Goal: Task Accomplishment & Management: Use online tool/utility

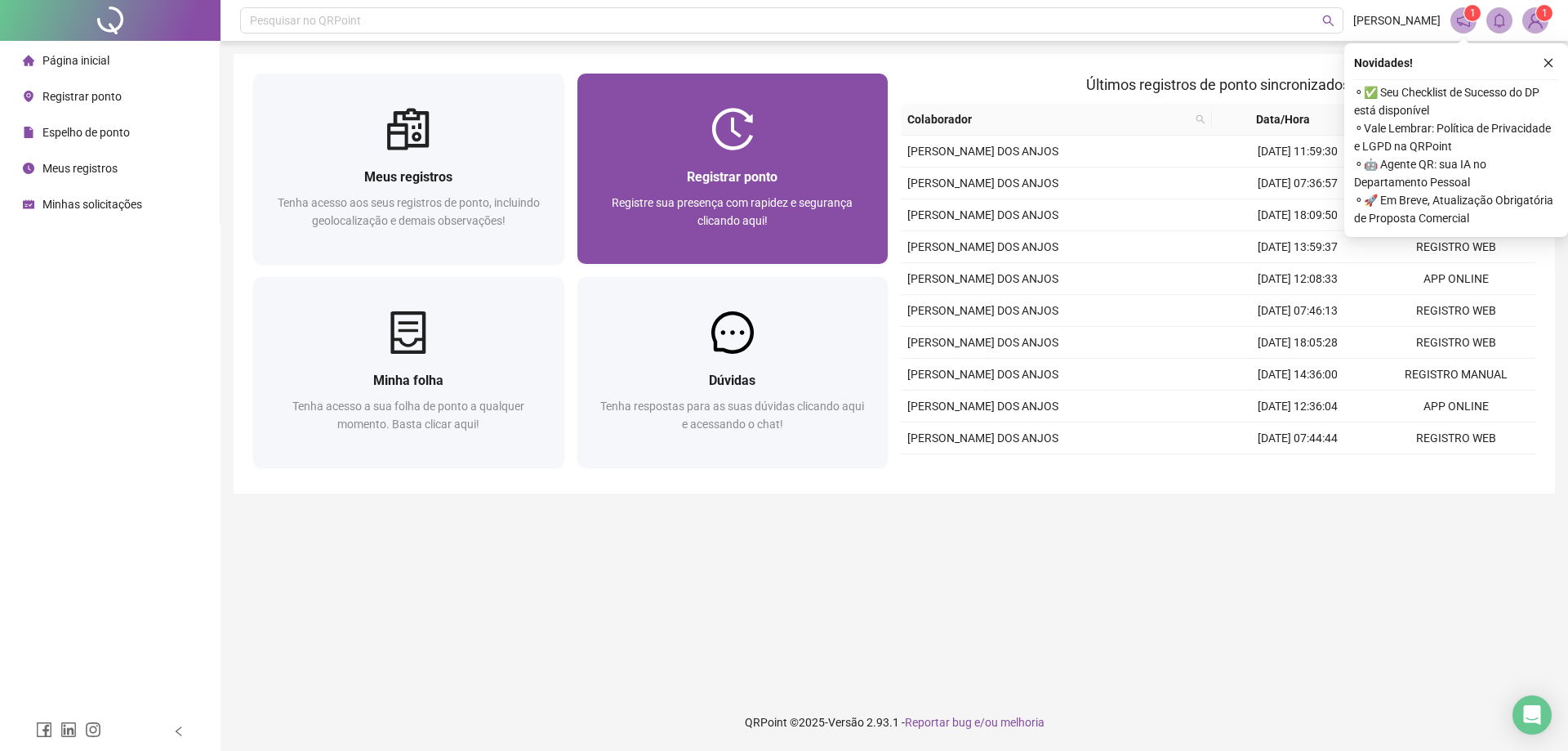
click at [737, 159] on div "Registrar ponto Registre sua presença com rapidez e segurança clicando aqui!" at bounding box center [733, 207] width 311 height 114
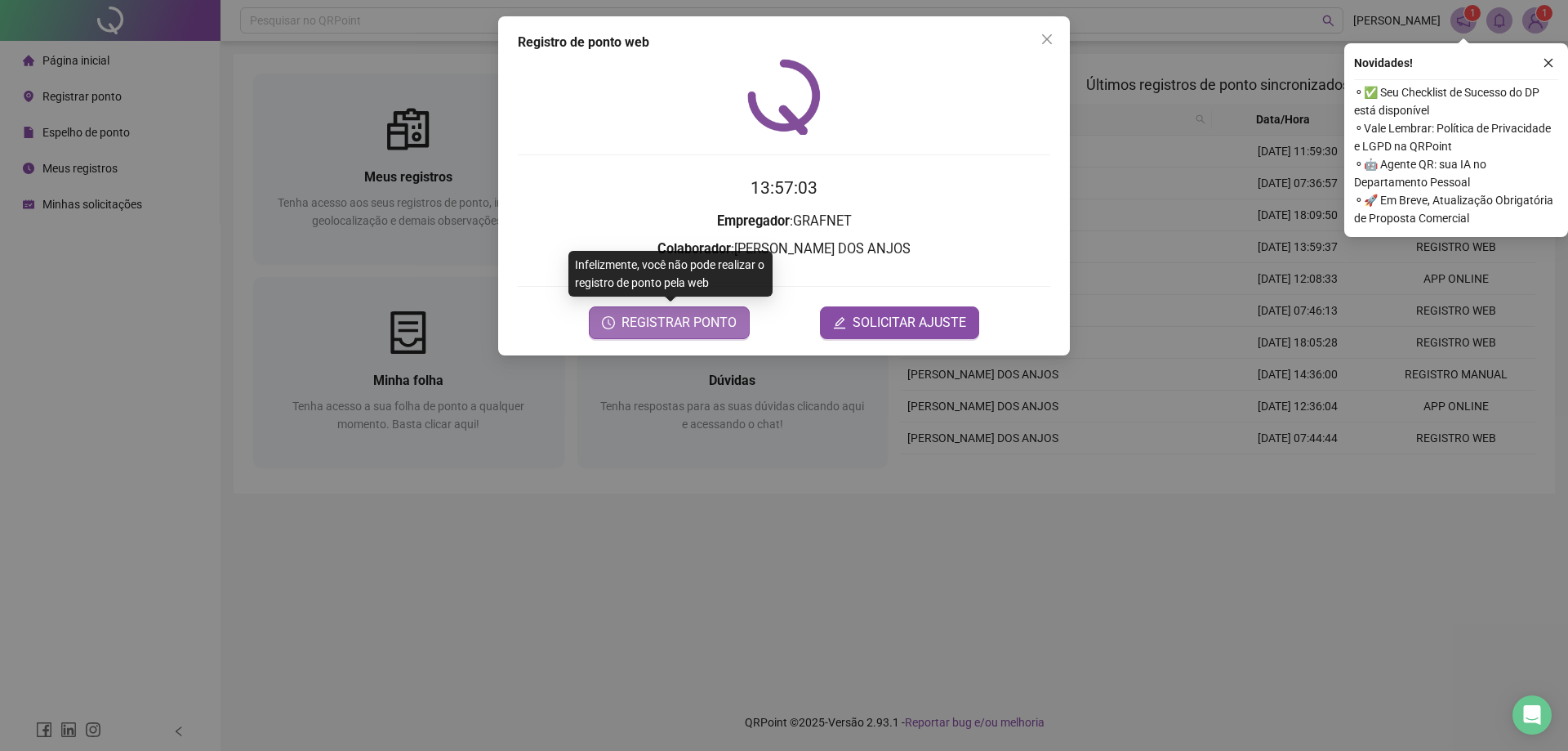
click at [687, 330] on span "REGISTRAR PONTO" at bounding box center [680, 322] width 115 height 19
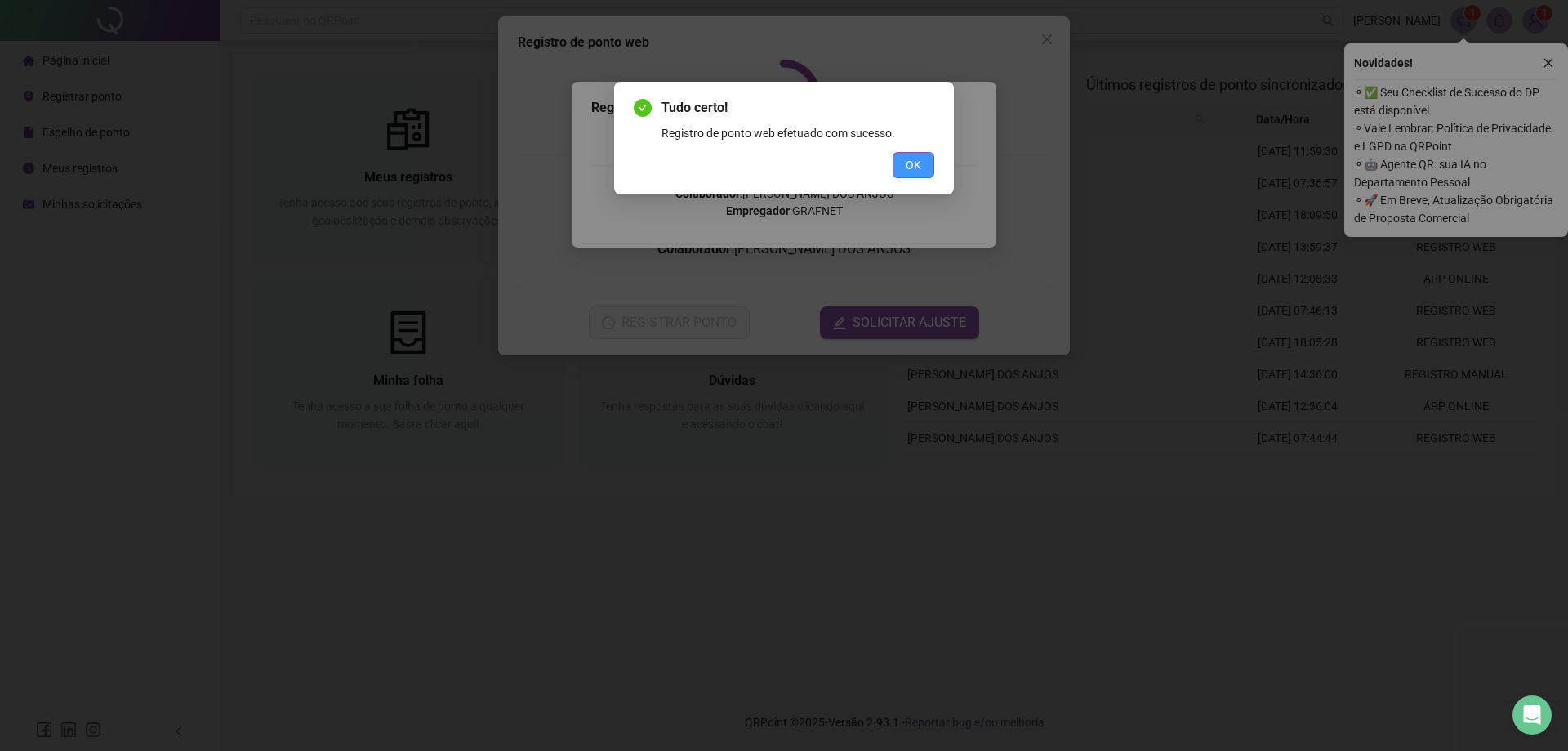
click at [919, 169] on span "OK" at bounding box center [914, 165] width 16 height 18
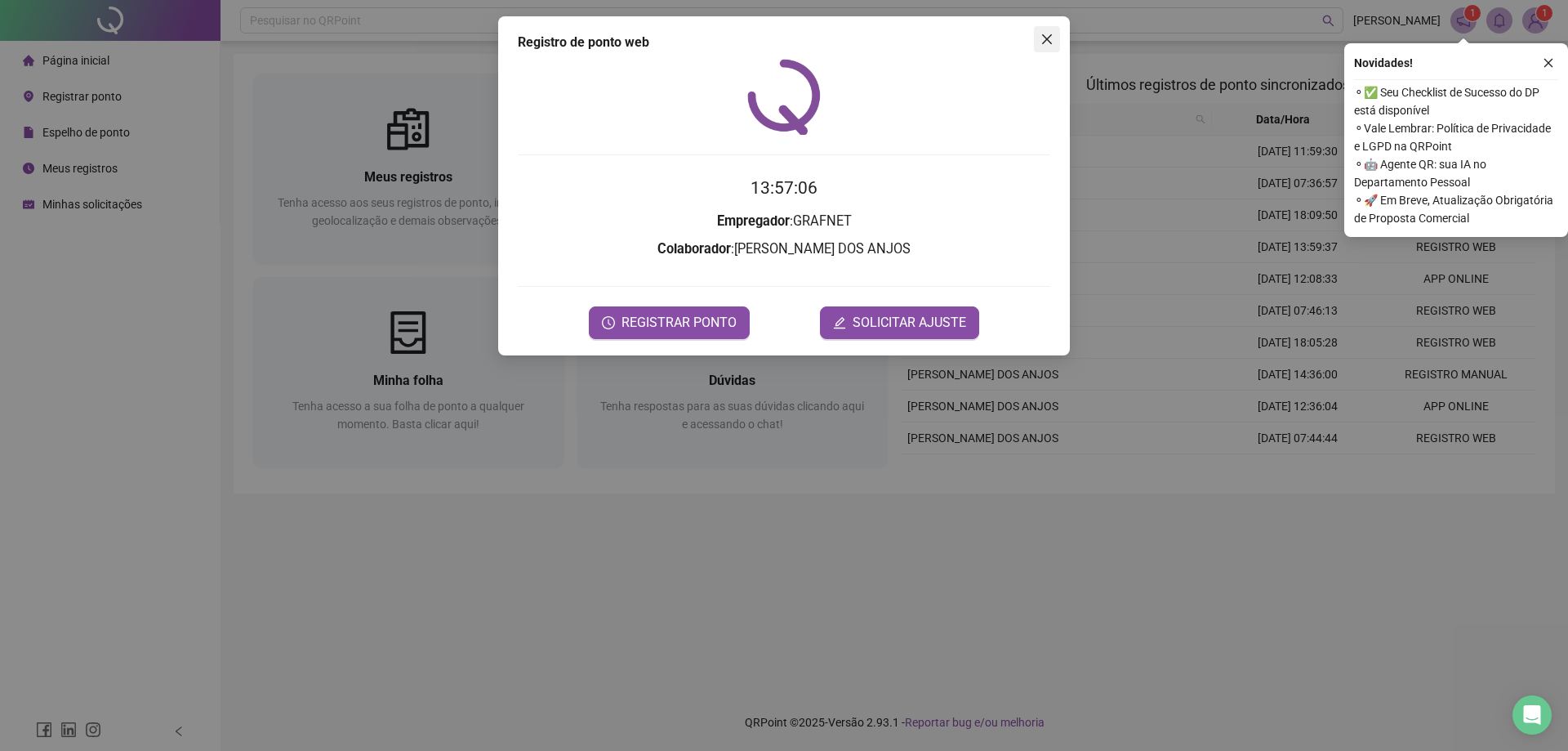
click at [1050, 42] on icon "close" at bounding box center [1047, 39] width 10 height 10
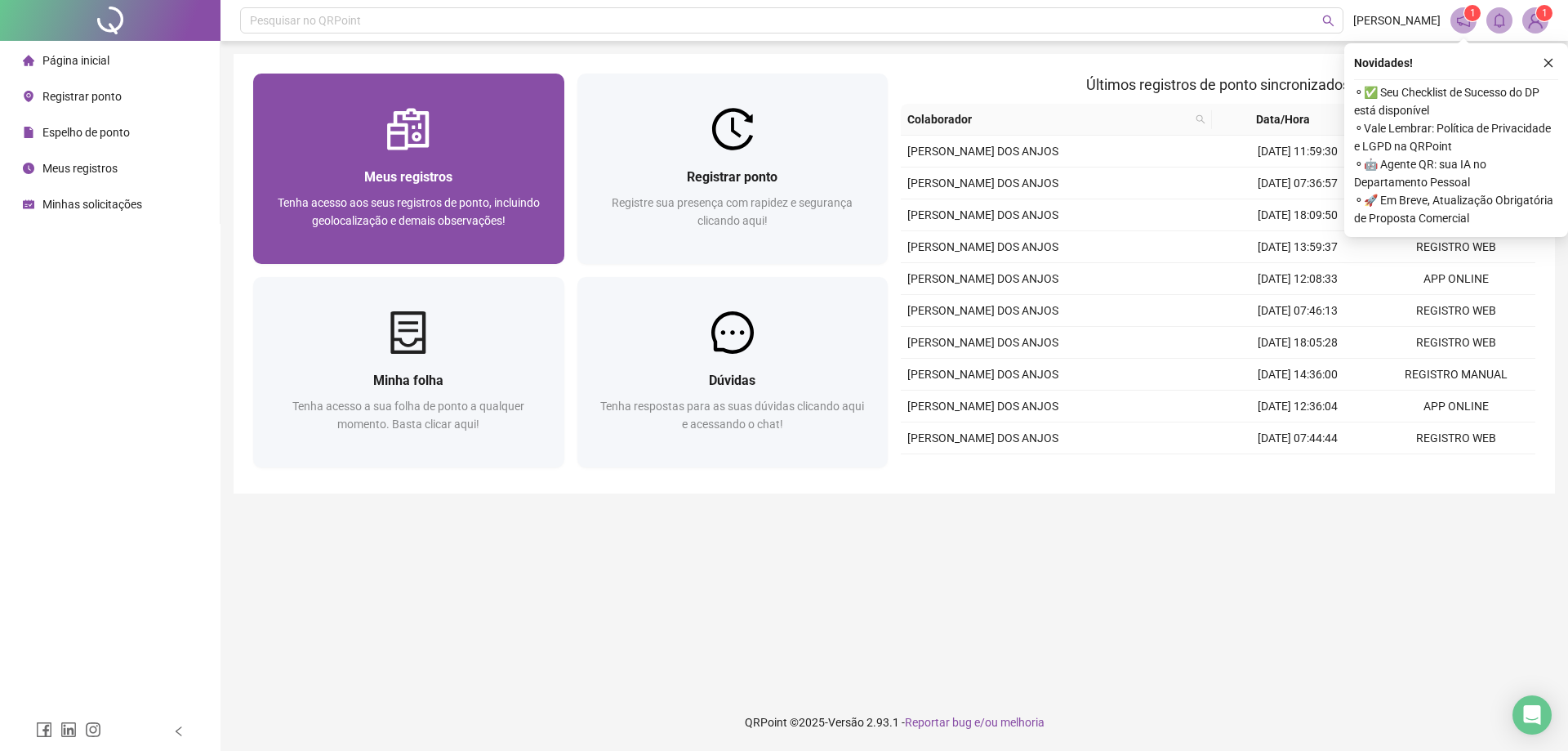
click at [441, 122] on div at bounding box center [409, 129] width 311 height 43
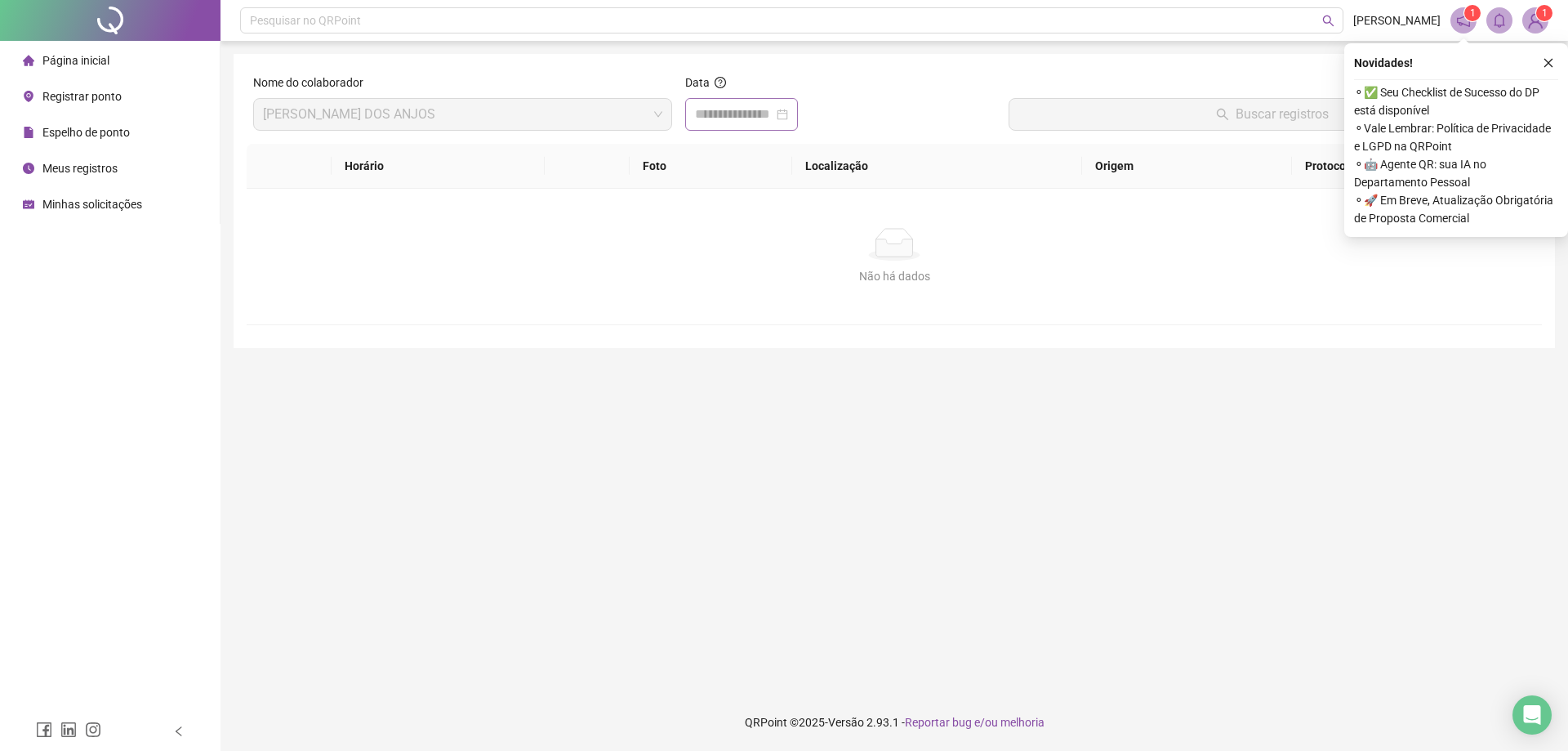
click at [788, 120] on div at bounding box center [741, 114] width 93 height 19
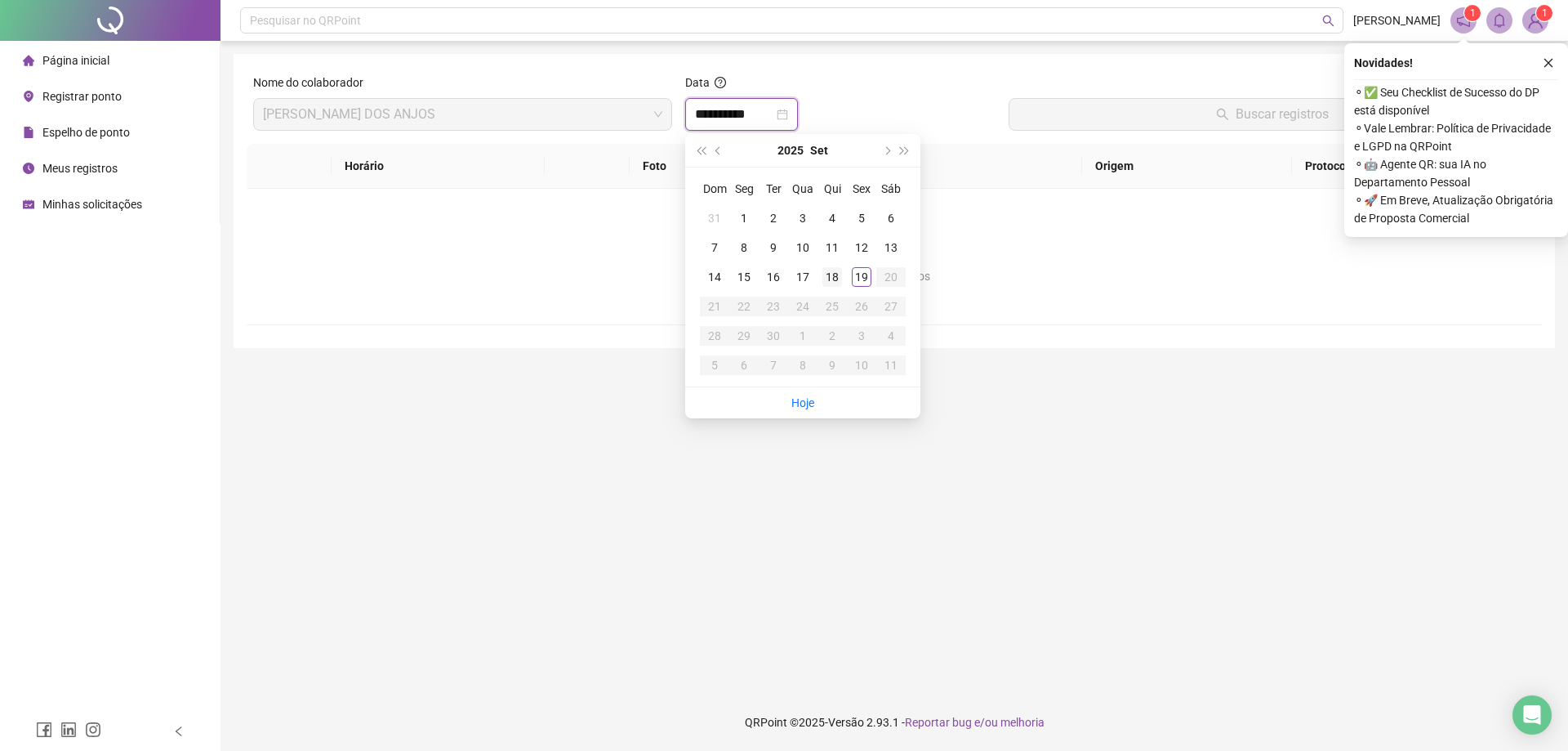
type input "**********"
click at [863, 276] on div "19" at bounding box center [861, 277] width 19 height 19
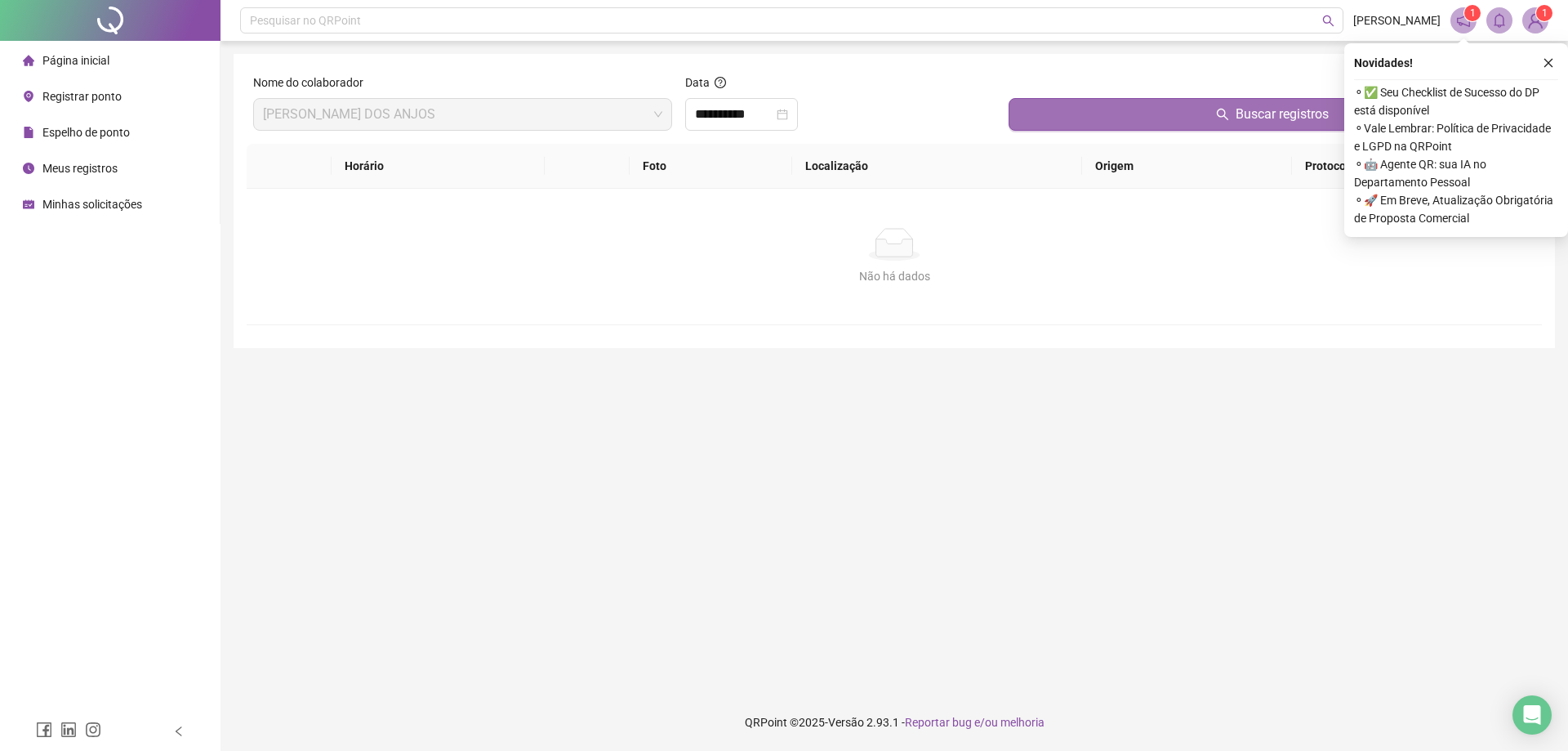
click at [1166, 110] on button "Buscar registros" at bounding box center [1272, 114] width 527 height 33
